Goal: Share content

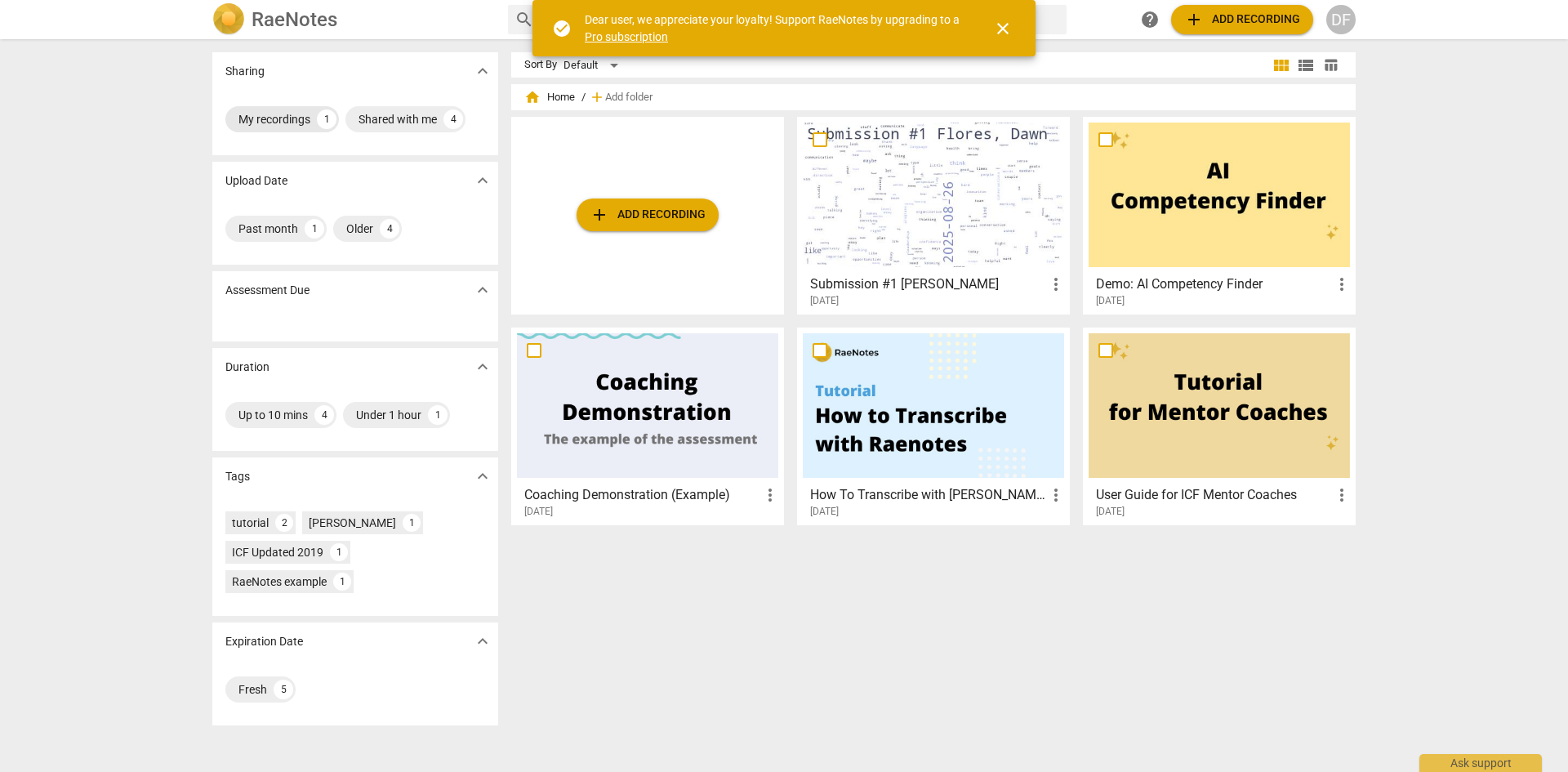
click at [273, 122] on div "My recordings" at bounding box center [274, 119] width 72 height 17
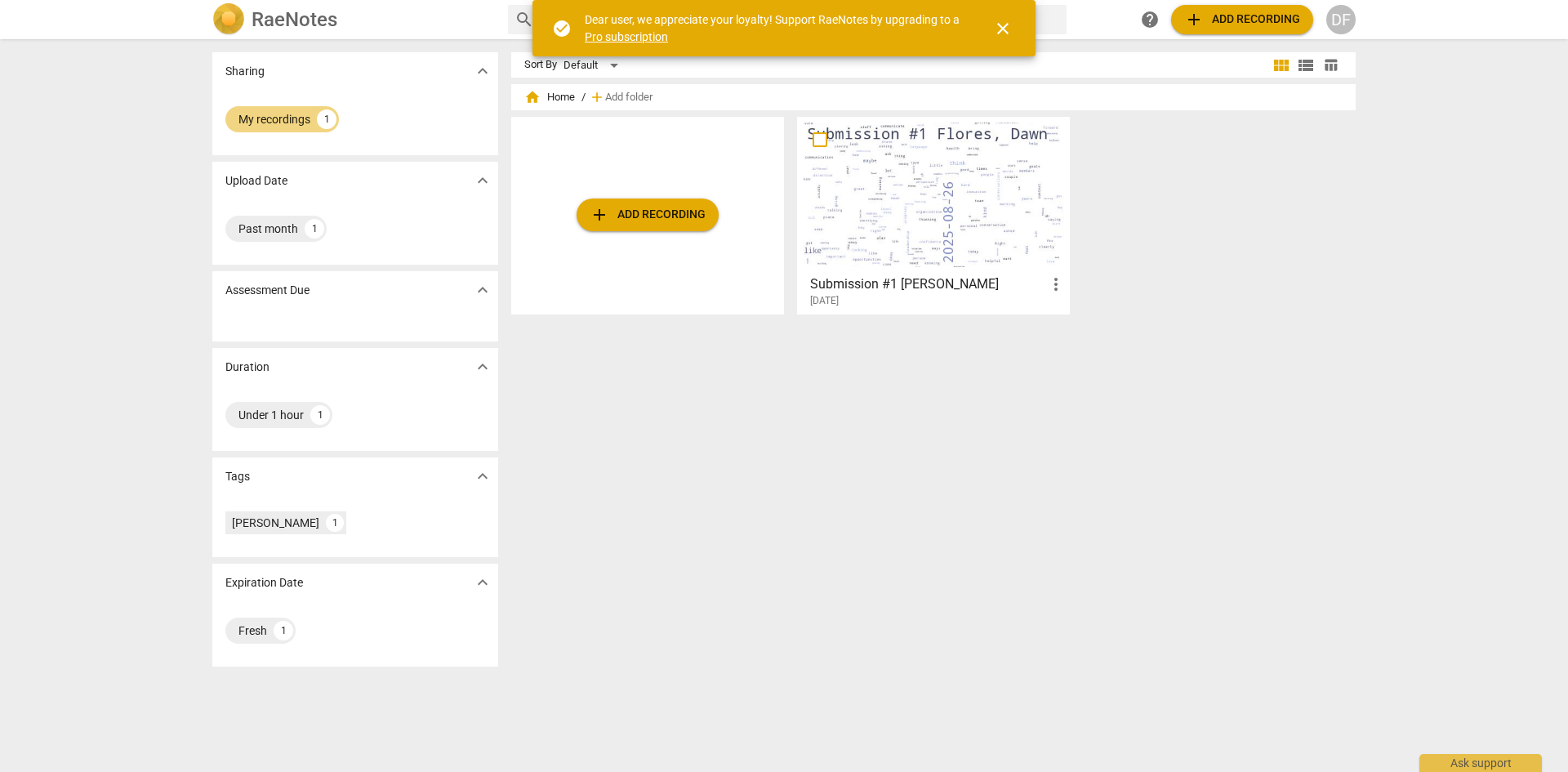
click at [1054, 284] on span "more_vert" at bounding box center [1056, 284] width 20 height 20
click at [962, 310] on div at bounding box center [784, 386] width 1568 height 772
click at [945, 292] on h3 "Submission #1 [PERSON_NAME]" at bounding box center [927, 284] width 236 height 20
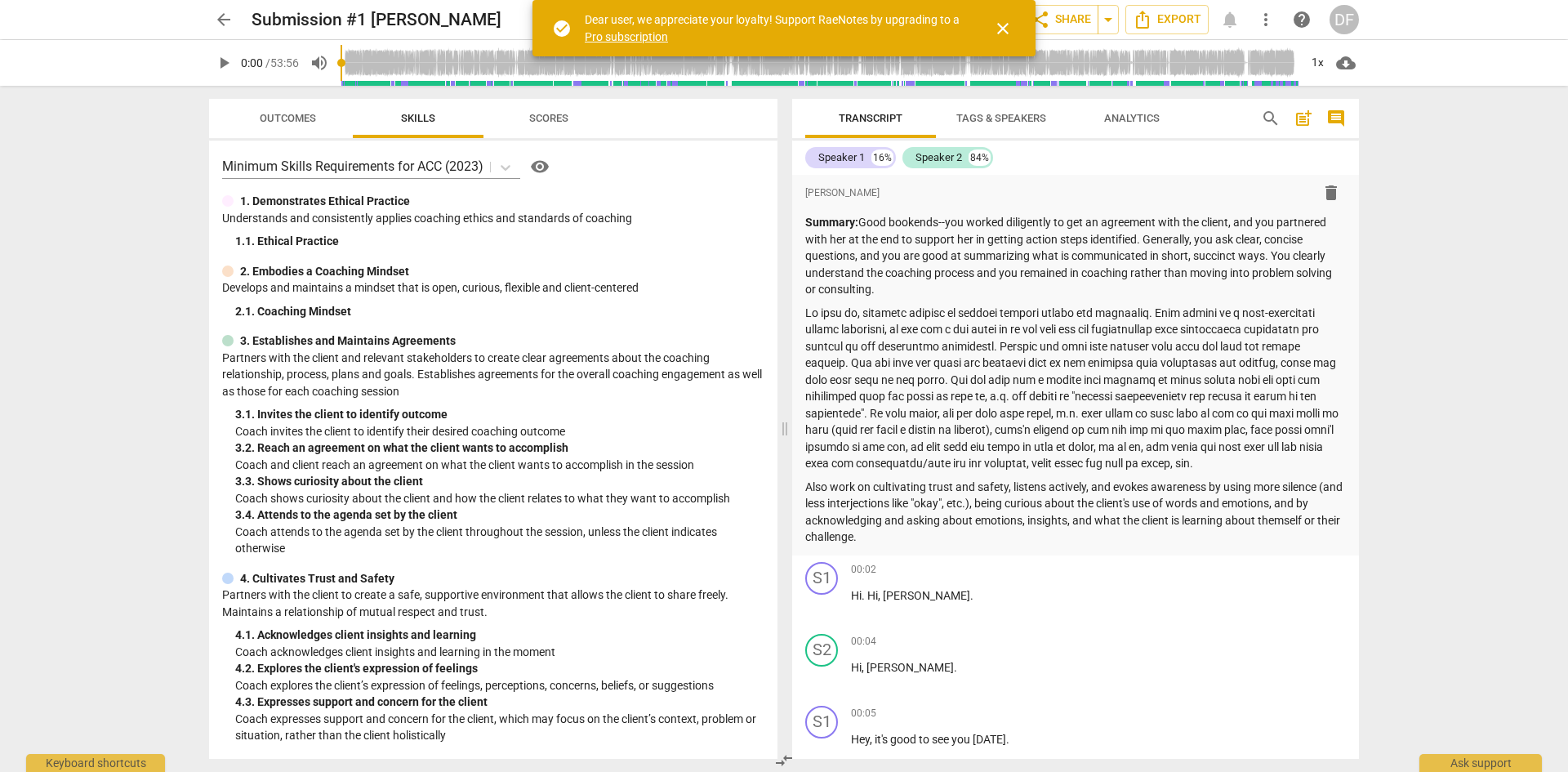
click at [1003, 34] on span "close" at bounding box center [1003, 29] width 20 height 20
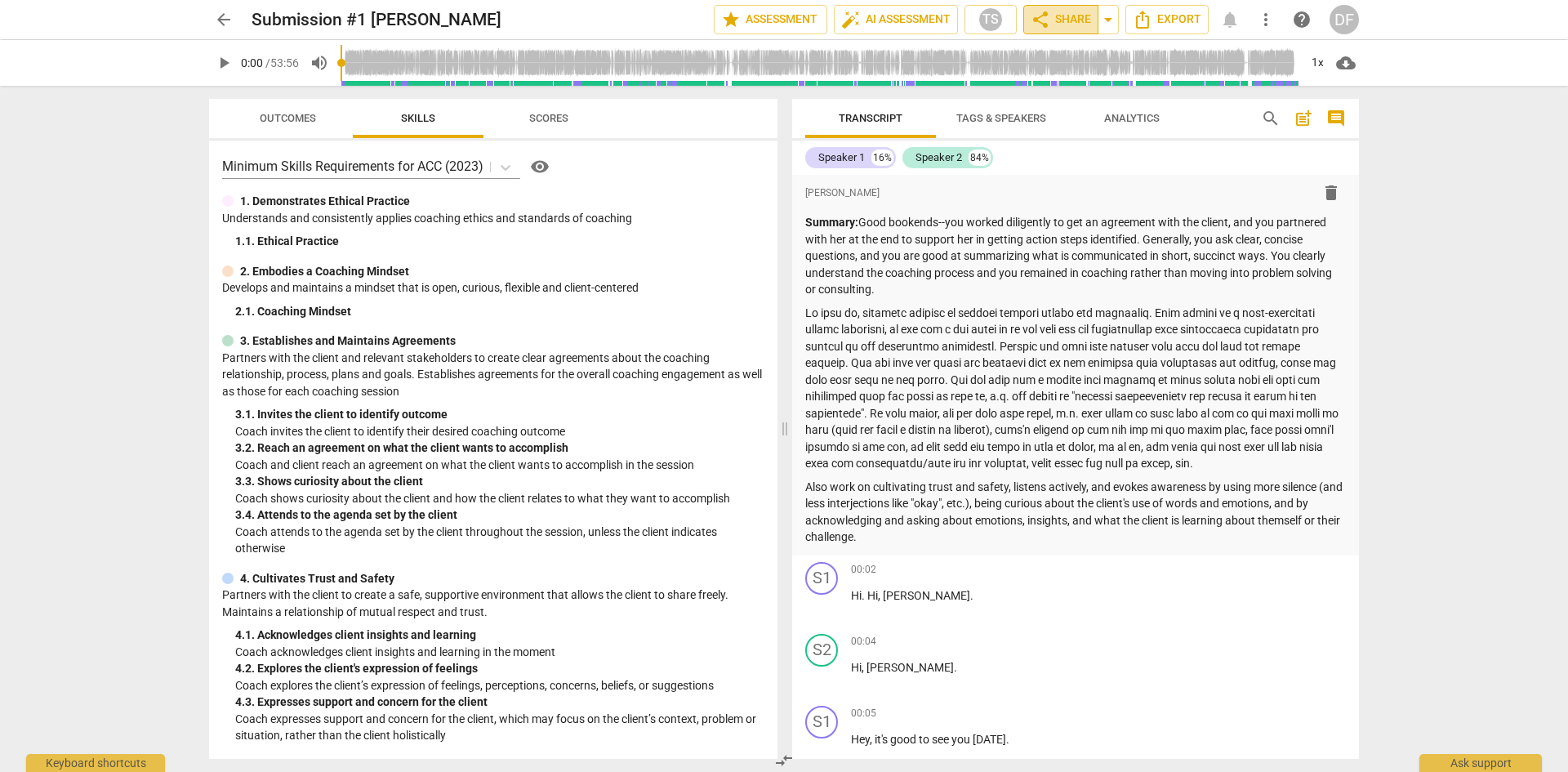
click at [1065, 21] on span "share Share" at bounding box center [1060, 20] width 60 height 20
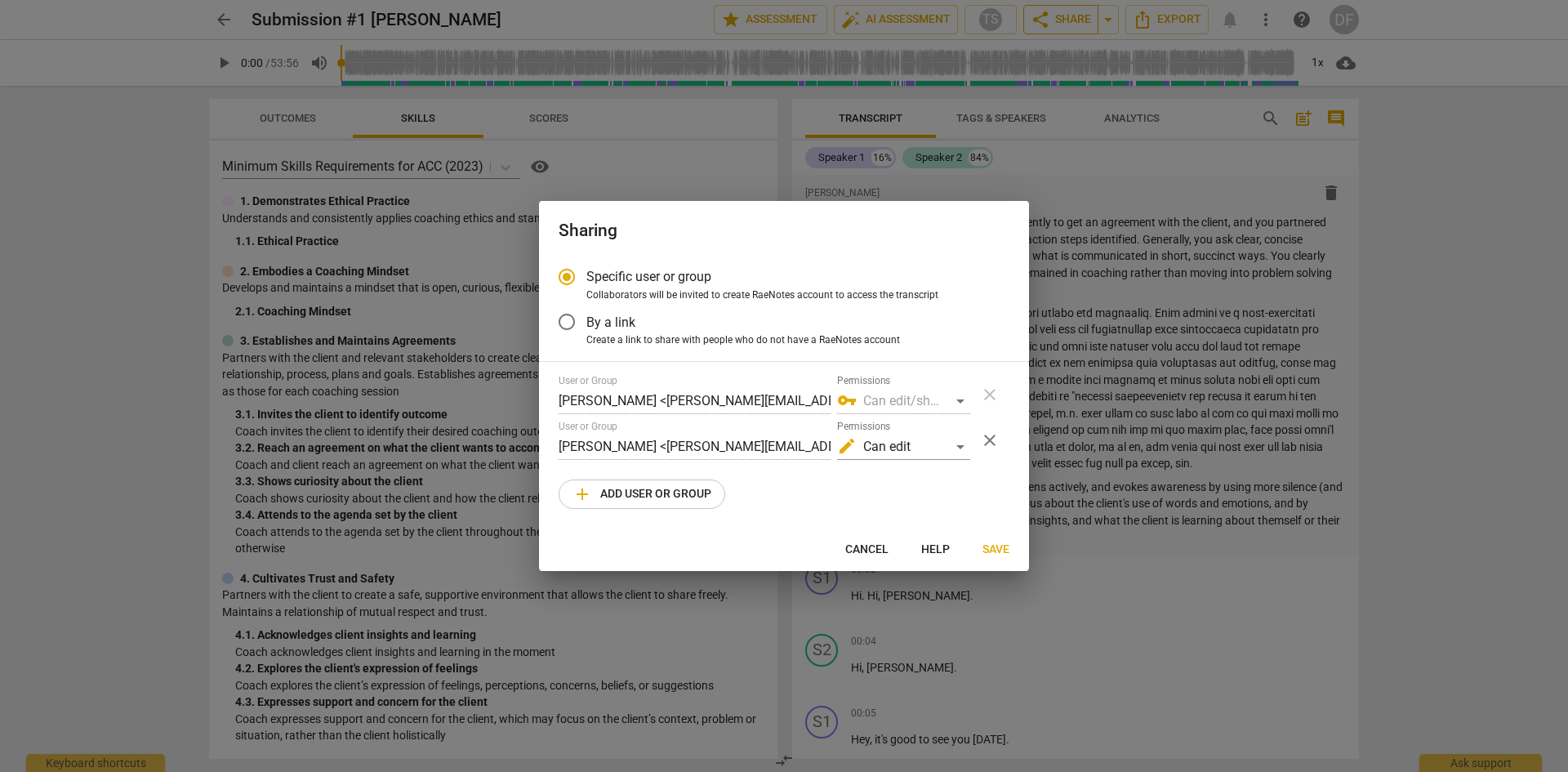
radio input "false"
click at [567, 320] on input "By a link" at bounding box center [567, 321] width 39 height 39
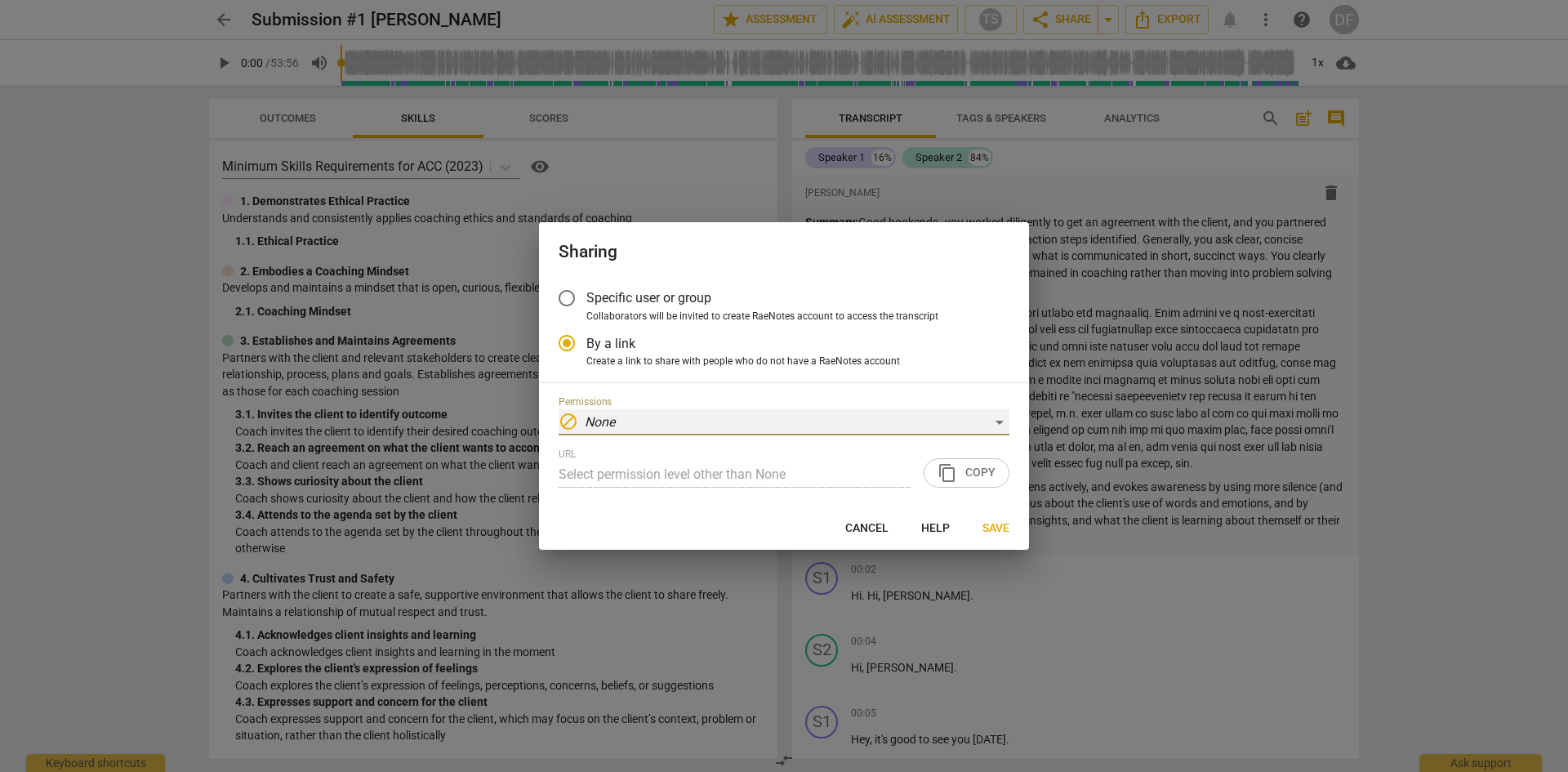
click at [862, 420] on div "block None" at bounding box center [783, 422] width 451 height 26
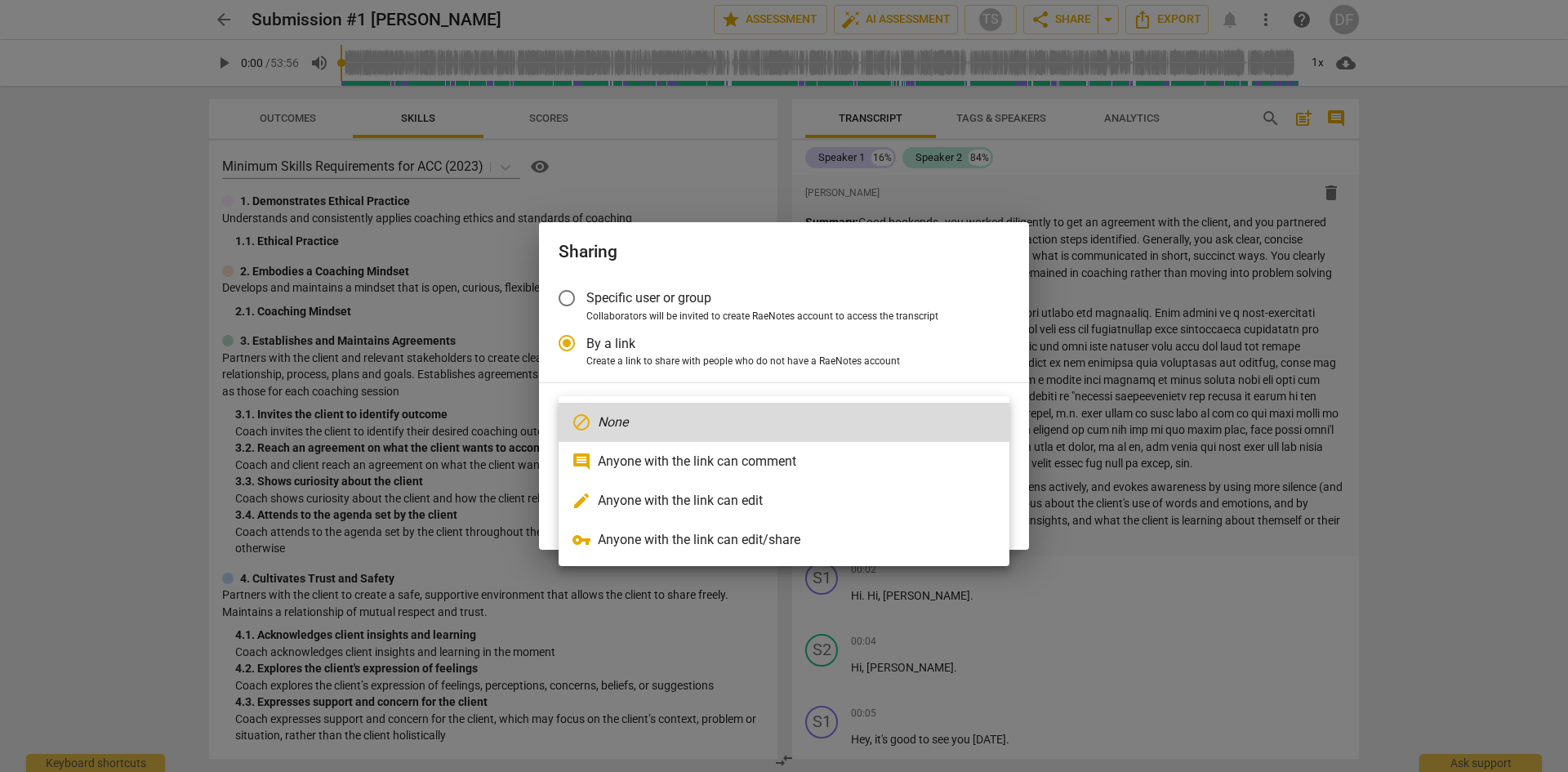
click at [862, 463] on li "comment Anyone with the link can comment" at bounding box center [783, 461] width 451 height 39
radio input "false"
type input "https://app.raenotes.com/meeting/9493283ab62044e7976addbad180859f"
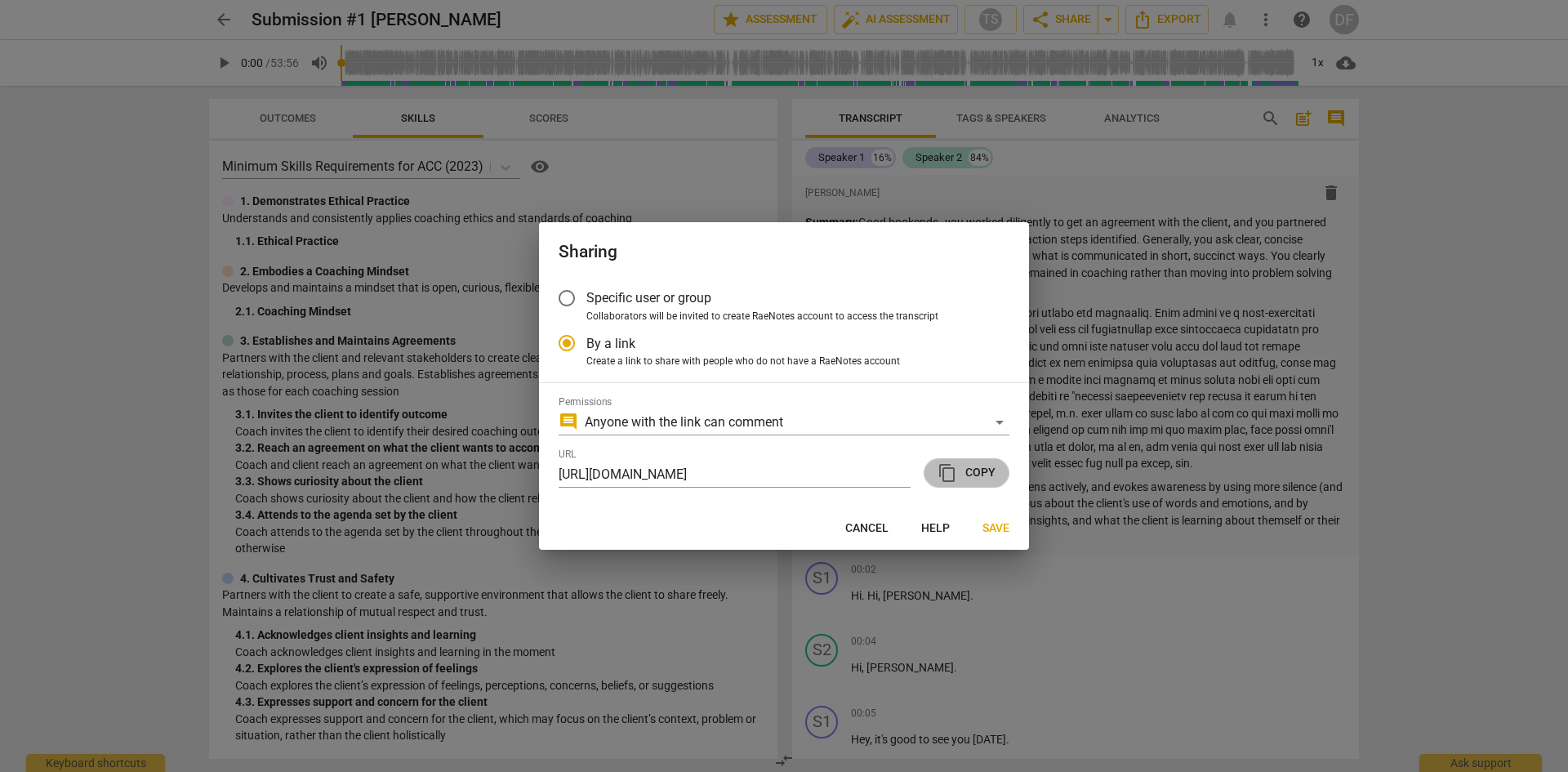
click at [981, 465] on span "content_copy Copy" at bounding box center [966, 473] width 58 height 20
click at [1003, 526] on span "Save" at bounding box center [995, 528] width 27 height 17
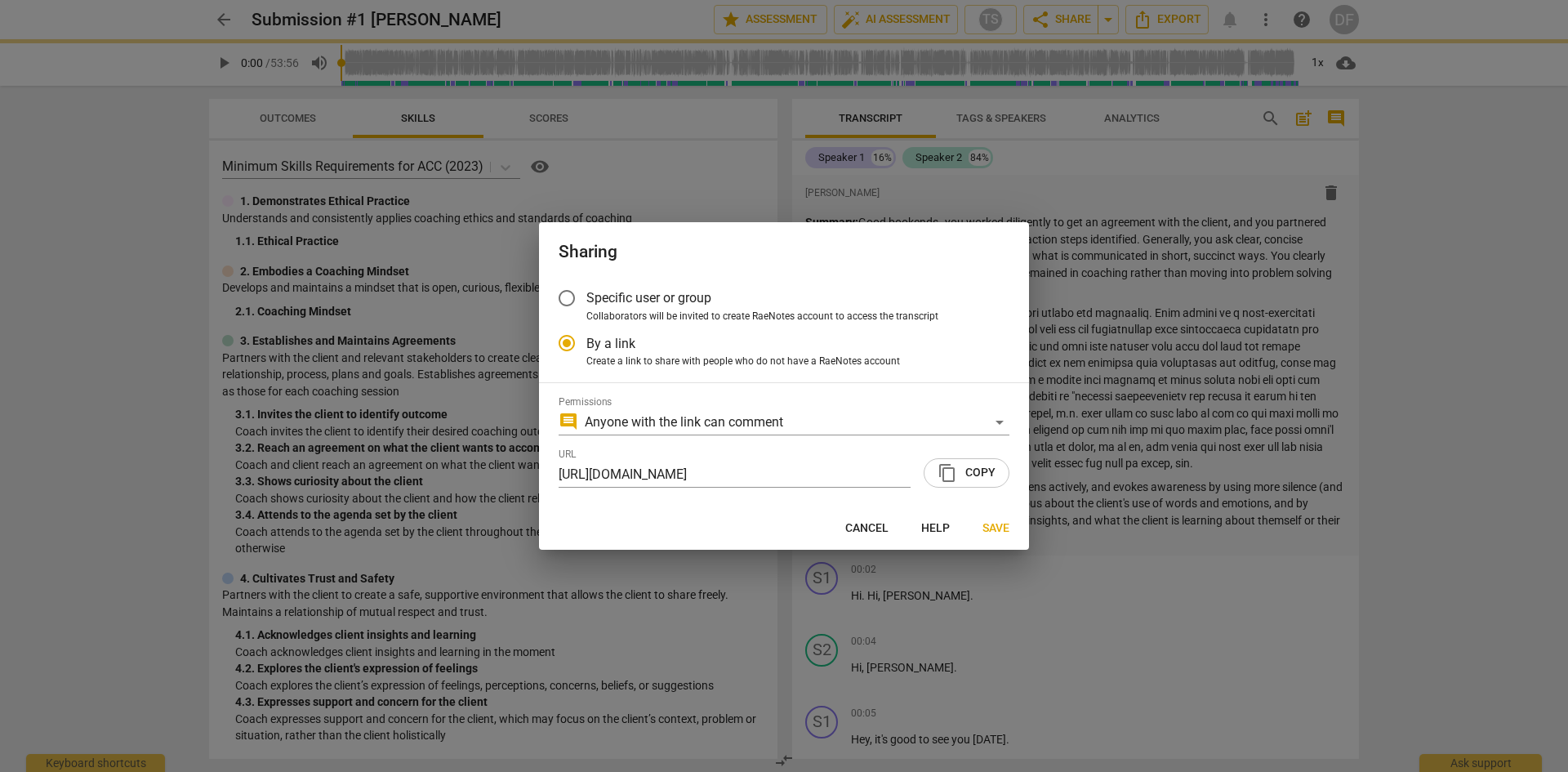
radio input "false"
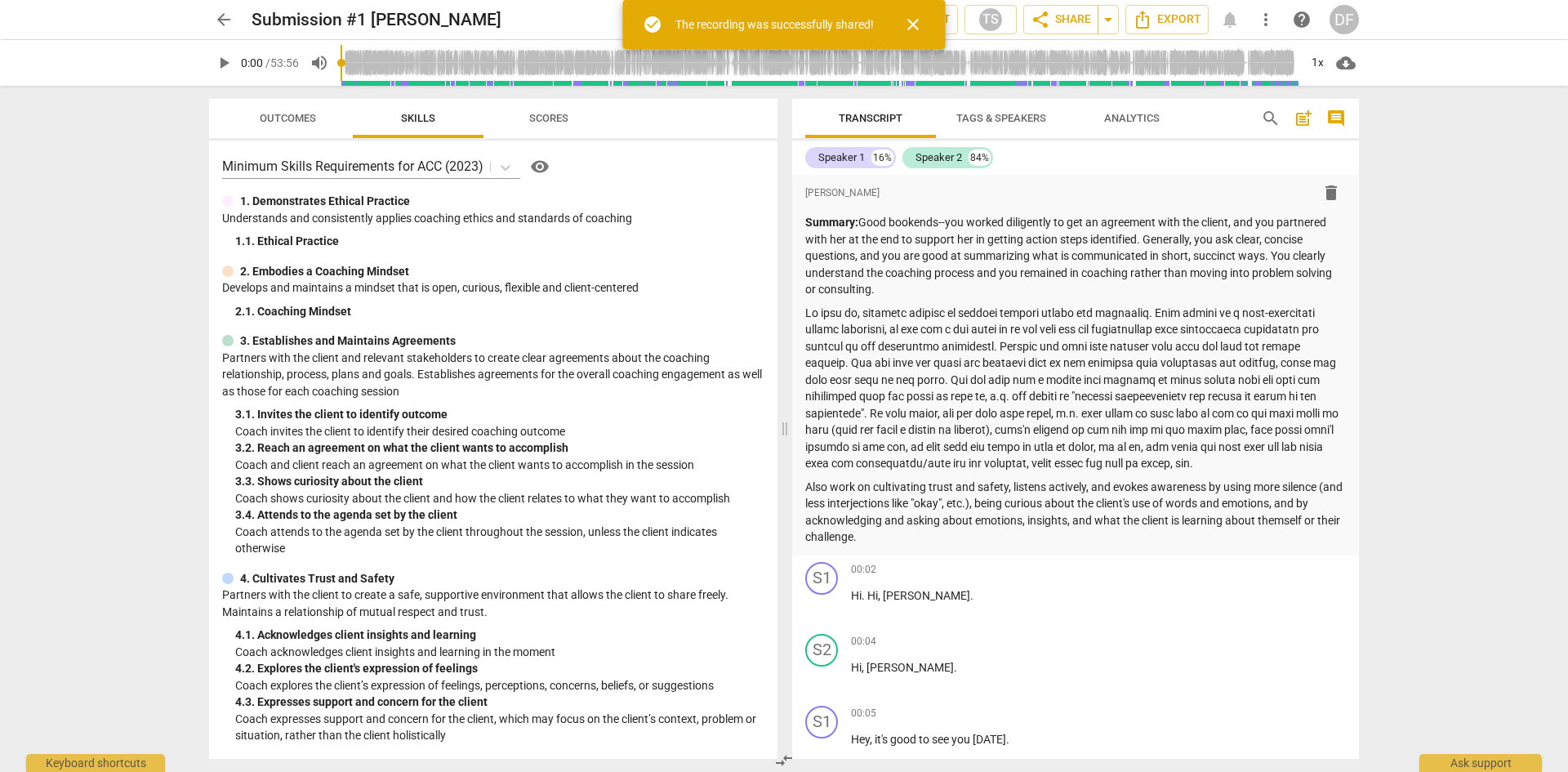
click at [907, 26] on span "close" at bounding box center [913, 25] width 20 height 20
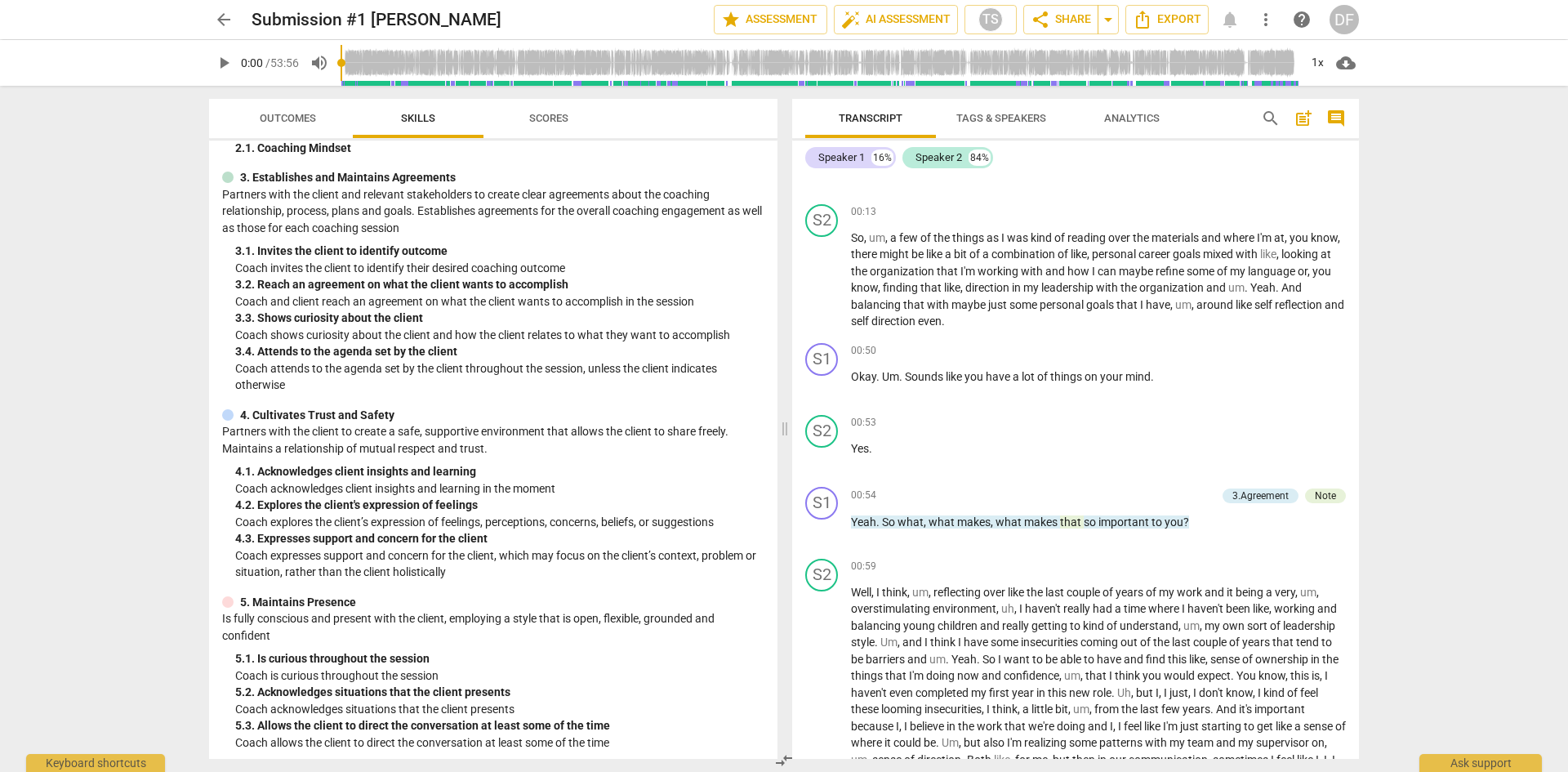
scroll to position [816, 0]
